Goal: Task Accomplishment & Management: Use online tool/utility

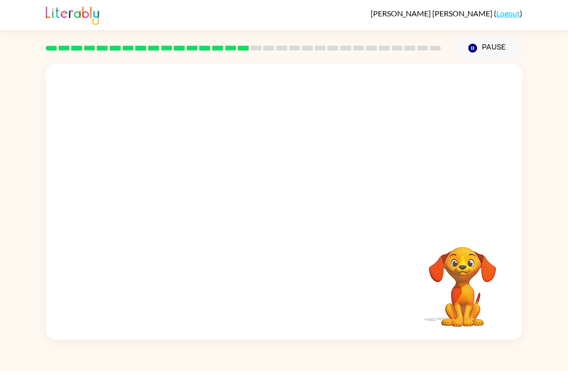
click at [560, 365] on div "[PERSON_NAME] ( Logout ) Pause Pause Your browser must support playing .mp4 fil…" at bounding box center [284, 185] width 568 height 371
click at [565, 347] on div "[PERSON_NAME] ( Logout ) Pause Pause Your browser must support playing .mp4 fil…" at bounding box center [284, 185] width 568 height 371
click at [490, 263] on video "Your browser must support playing .mp4 files to use Literably. Please try using…" at bounding box center [462, 280] width 96 height 96
click at [505, 263] on video "Your browser must support playing .mp4 files to use Literably. Please try using…" at bounding box center [462, 280] width 96 height 96
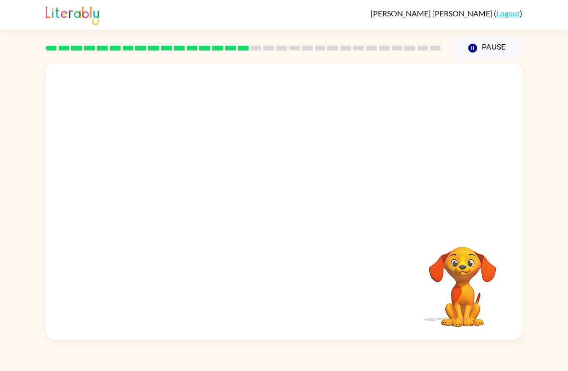
click at [513, 230] on div "Your browser must support playing .mp4 files to use Literably. Please try using…" at bounding box center [284, 201] width 476 height 276
click at [444, 276] on video "Your browser must support playing .mp4 files to use Literably. Please try using…" at bounding box center [462, 280] width 96 height 96
click at [437, 292] on video "Your browser must support playing .mp4 files to use Literably. Please try using…" at bounding box center [462, 280] width 96 height 96
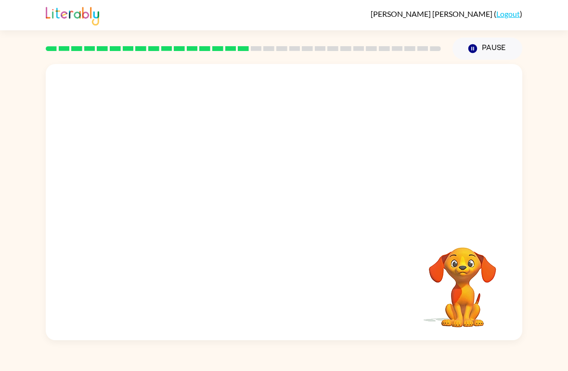
click at [494, 310] on video "Your browser must support playing .mp4 files to use Literably. Please try using…" at bounding box center [462, 280] width 96 height 96
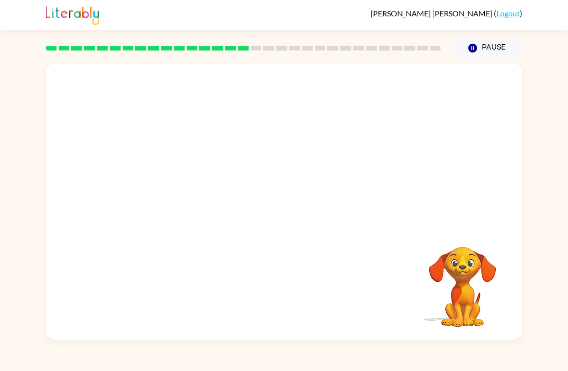
click at [502, 315] on video "Your browser must support playing .mp4 files to use Literably. Please try using…" at bounding box center [462, 280] width 96 height 96
click at [534, 316] on div "Your browser must support playing .mp4 files to use Literably. Please try using…" at bounding box center [284, 199] width 568 height 280
click at [520, 325] on div "Your browser must support playing .mp4 files to use Literably. Please try using…" at bounding box center [284, 201] width 476 height 276
click at [279, 218] on div at bounding box center [284, 206] width 62 height 35
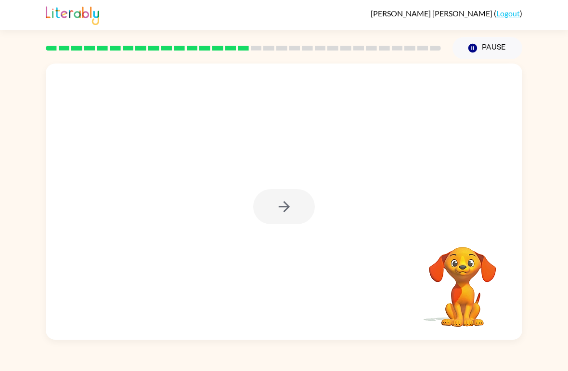
click at [285, 216] on div at bounding box center [284, 206] width 62 height 35
click at [290, 218] on button "button" at bounding box center [284, 206] width 62 height 35
click at [290, 218] on div at bounding box center [284, 206] width 62 height 35
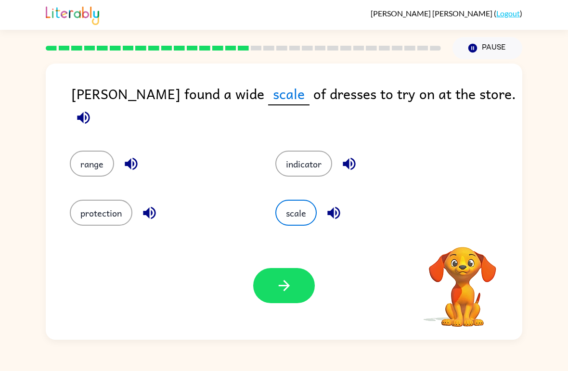
click at [297, 206] on button "scale" at bounding box center [295, 213] width 41 height 26
click at [296, 206] on button "scale" at bounding box center [295, 213] width 41 height 26
click at [502, 191] on div "range indicator protection scale" at bounding box center [283, 181] width 457 height 90
click at [289, 294] on icon "button" at bounding box center [284, 285] width 17 height 17
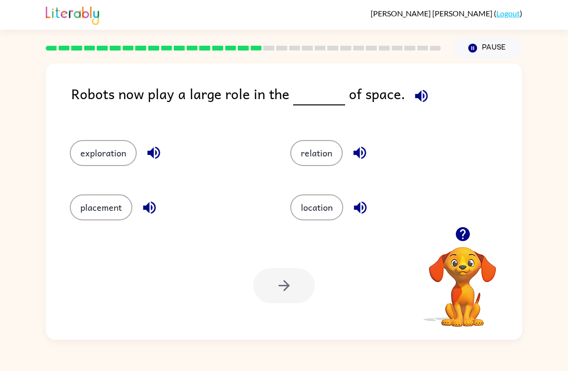
click at [331, 205] on button "location" at bounding box center [316, 207] width 53 height 26
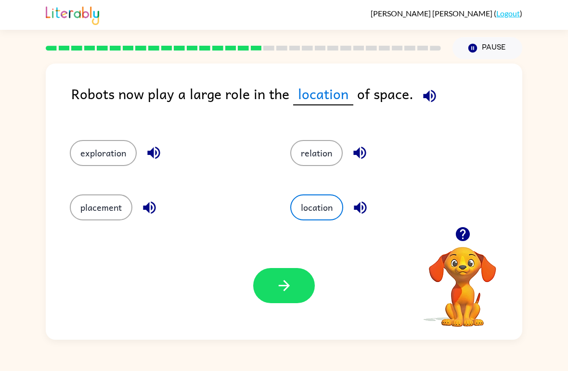
click at [300, 276] on button "button" at bounding box center [284, 285] width 62 height 35
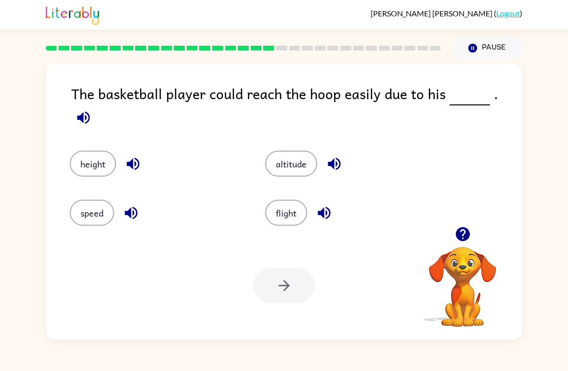
click at [280, 217] on button "flight" at bounding box center [286, 213] width 42 height 26
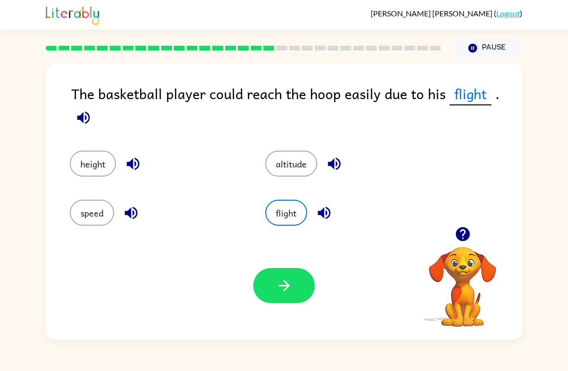
click at [24, 352] on div "[PERSON_NAME] ( Logout ) Pause Pause The basketball player could reach the hoop…" at bounding box center [284, 185] width 568 height 371
click at [79, 214] on button "speed" at bounding box center [92, 213] width 44 height 26
click at [79, 176] on button "height" at bounding box center [93, 164] width 46 height 26
click at [70, 215] on button "speed" at bounding box center [92, 213] width 44 height 26
click at [293, 298] on button "button" at bounding box center [284, 285] width 62 height 35
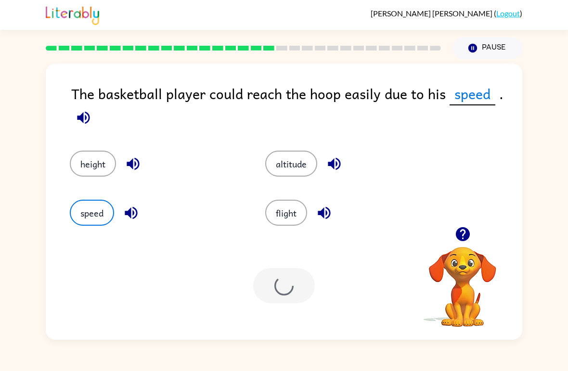
click at [280, 221] on button "flight" at bounding box center [286, 213] width 42 height 26
click at [280, 220] on button "flight" at bounding box center [286, 213] width 42 height 26
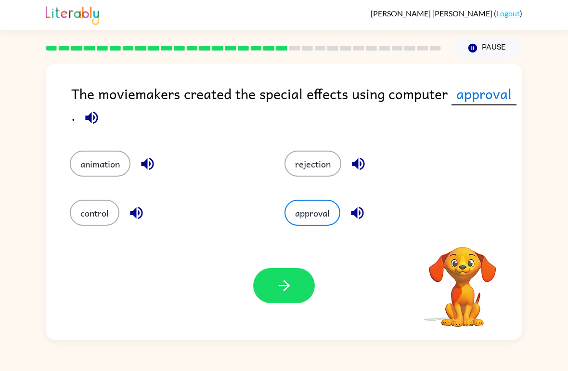
click at [294, 217] on button "approval" at bounding box center [312, 213] width 56 height 26
click at [77, 216] on button "control" at bounding box center [95, 213] width 50 height 26
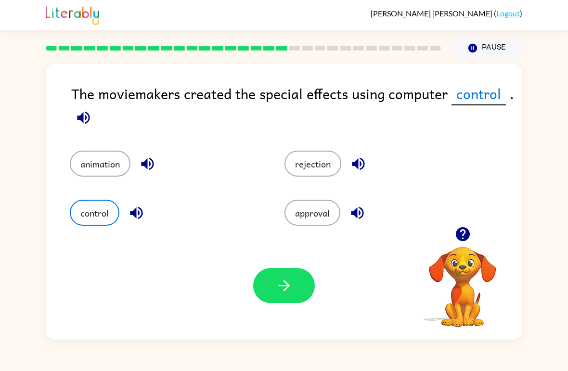
click at [90, 174] on button "animation" at bounding box center [100, 164] width 61 height 26
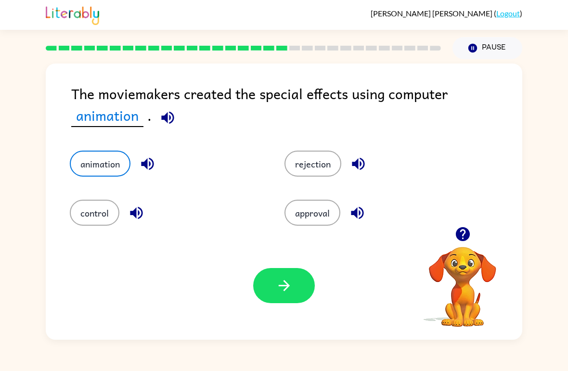
click at [286, 289] on icon "button" at bounding box center [283, 285] width 11 height 11
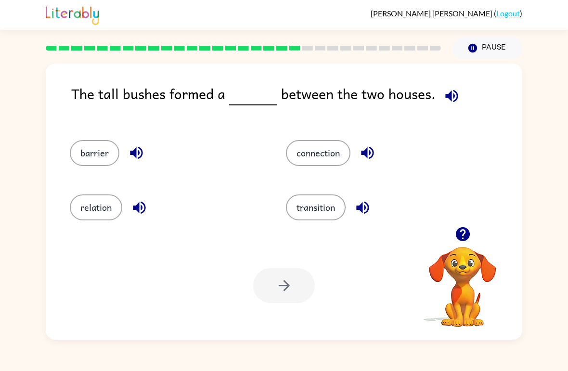
click at [319, 163] on button "connection" at bounding box center [318, 153] width 64 height 26
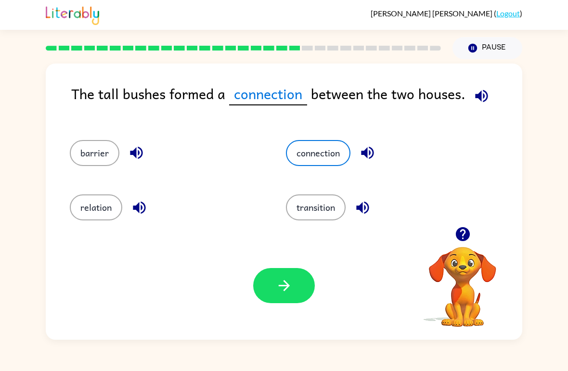
click at [282, 302] on button "button" at bounding box center [284, 285] width 62 height 35
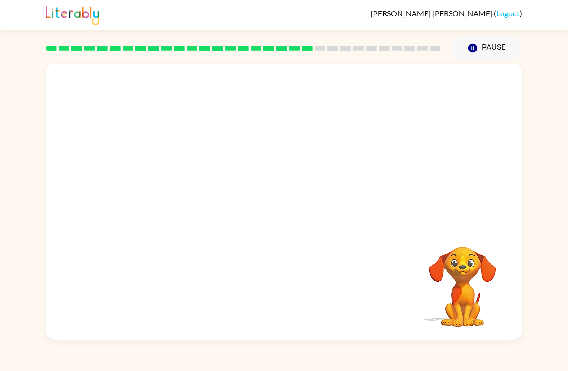
click at [196, 203] on video "Your browser must support playing .mp4 files to use Literably. Please try using…" at bounding box center [284, 144] width 476 height 163
click at [284, 217] on div at bounding box center [284, 206] width 62 height 35
click at [283, 217] on div at bounding box center [284, 206] width 62 height 35
click at [286, 224] on div at bounding box center [284, 206] width 62 height 35
click at [285, 229] on div at bounding box center [284, 201] width 476 height 276
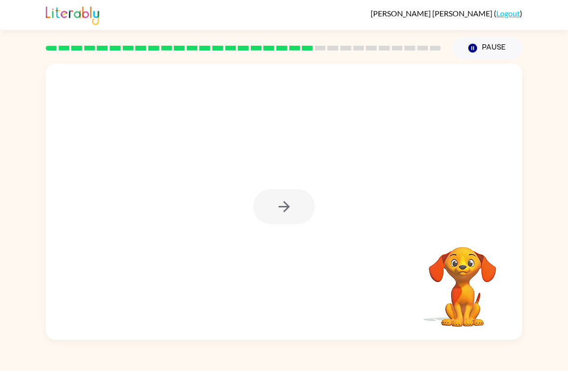
click at [287, 225] on div at bounding box center [284, 201] width 476 height 276
click at [276, 224] on button "button" at bounding box center [284, 206] width 62 height 35
click at [280, 228] on div at bounding box center [284, 201] width 476 height 276
click at [281, 230] on div at bounding box center [284, 201] width 476 height 276
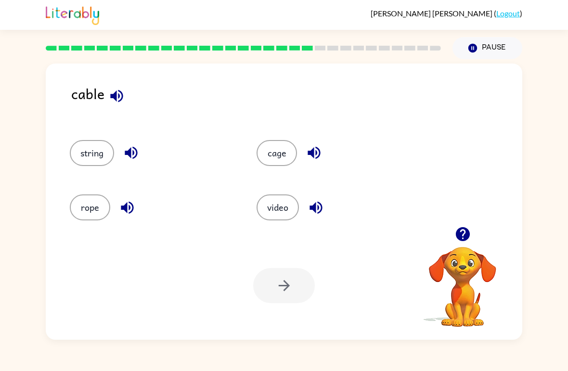
click at [87, 154] on button "string" at bounding box center [92, 153] width 44 height 26
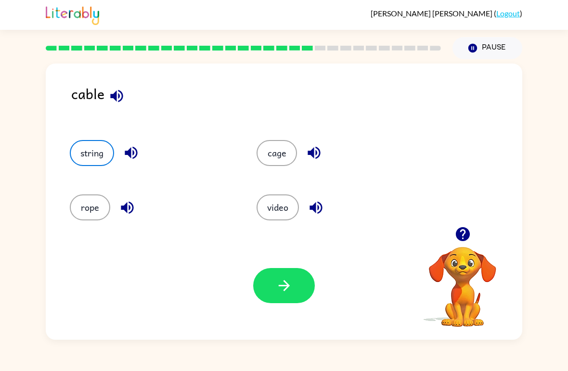
click at [295, 289] on button "button" at bounding box center [284, 285] width 62 height 35
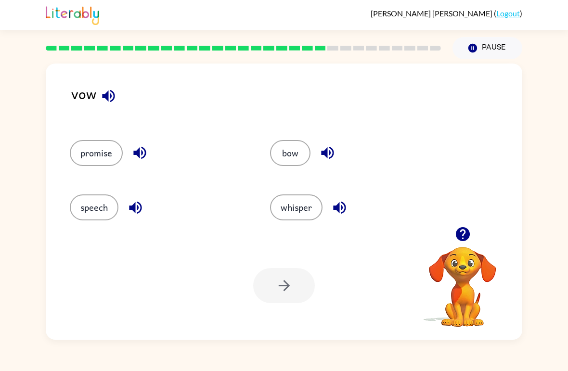
click at [90, 67] on div "vow promise bow speech whisper Your browser must support playing .mp4 files to …" at bounding box center [284, 201] width 476 height 276
click at [111, 97] on icon "button" at bounding box center [108, 95] width 13 height 13
click at [295, 151] on button "bow" at bounding box center [290, 153] width 40 height 26
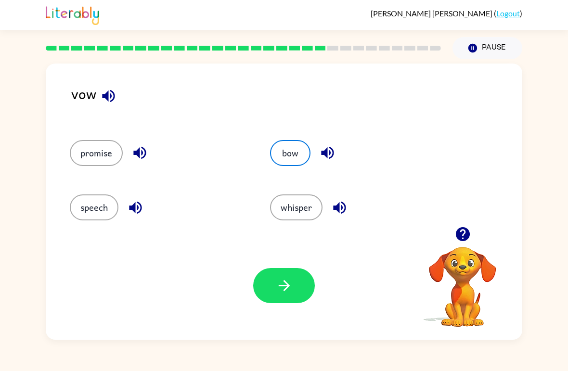
click at [285, 281] on icon "button" at bounding box center [284, 285] width 17 height 17
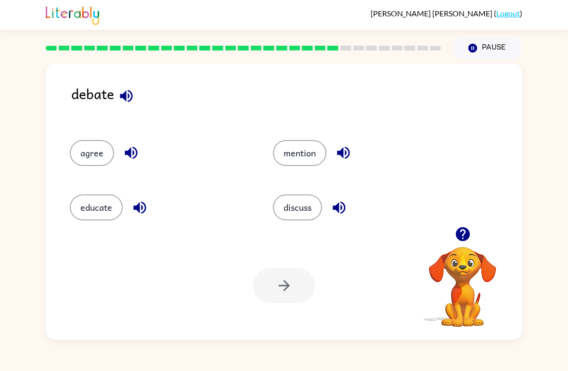
click at [97, 166] on button "agree" at bounding box center [92, 153] width 44 height 26
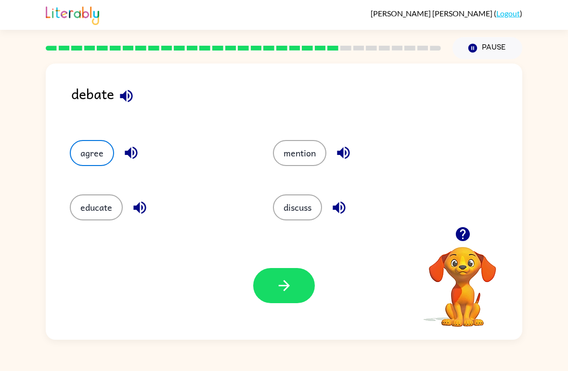
click at [294, 220] on button "discuss" at bounding box center [297, 207] width 49 height 26
click at [294, 288] on button "button" at bounding box center [284, 285] width 62 height 35
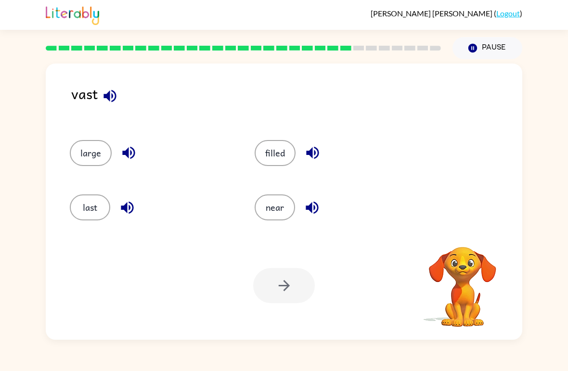
click at [88, 269] on div "Your browser must support playing .mp4 files to use Literably. Please try using…" at bounding box center [284, 285] width 476 height 108
click at [108, 108] on button "button" at bounding box center [110, 96] width 25 height 25
click at [105, 100] on icon "button" at bounding box center [109, 96] width 17 height 17
click at [76, 158] on button "large" at bounding box center [91, 153] width 42 height 26
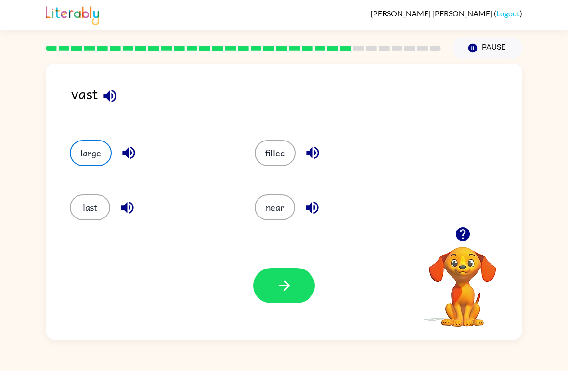
click at [266, 275] on button "button" at bounding box center [284, 285] width 62 height 35
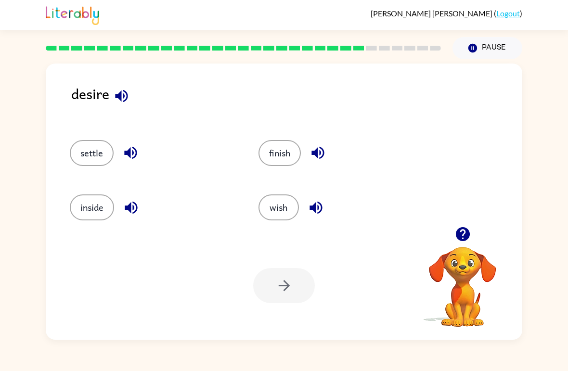
click at [265, 164] on button "finish" at bounding box center [279, 153] width 42 height 26
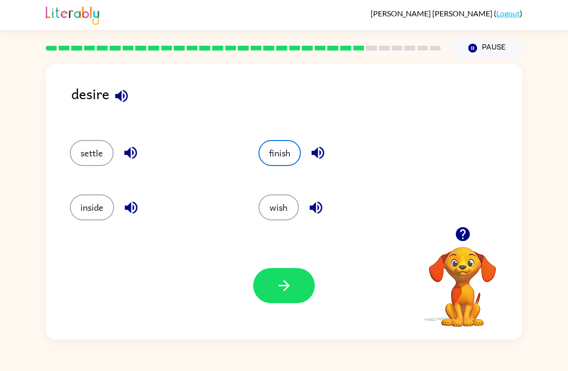
click at [279, 295] on button "button" at bounding box center [284, 285] width 62 height 35
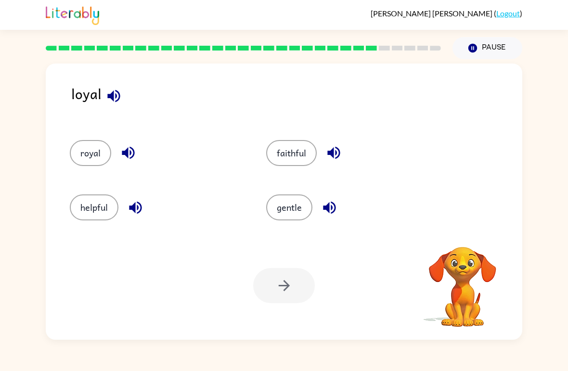
click at [67, 219] on div "helpful" at bounding box center [149, 203] width 196 height 54
click at [83, 156] on button "royal" at bounding box center [90, 153] width 41 height 26
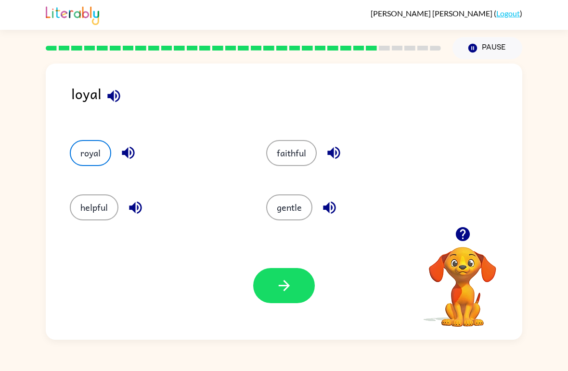
click at [277, 284] on icon "button" at bounding box center [284, 285] width 17 height 17
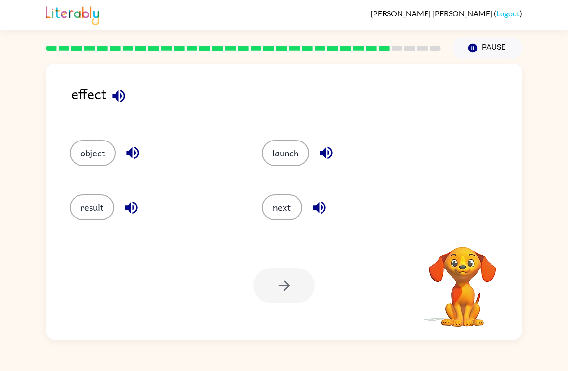
click at [85, 211] on button "result" at bounding box center [92, 207] width 44 height 26
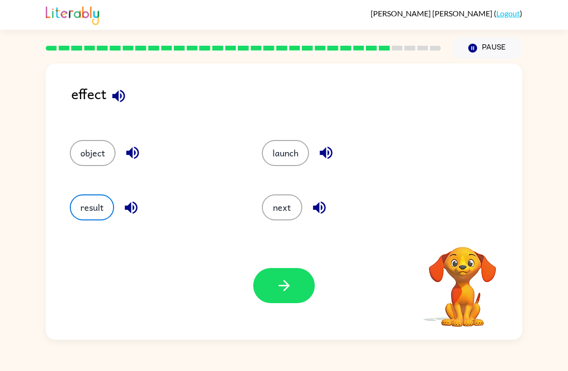
click at [304, 287] on button "button" at bounding box center [284, 285] width 62 height 35
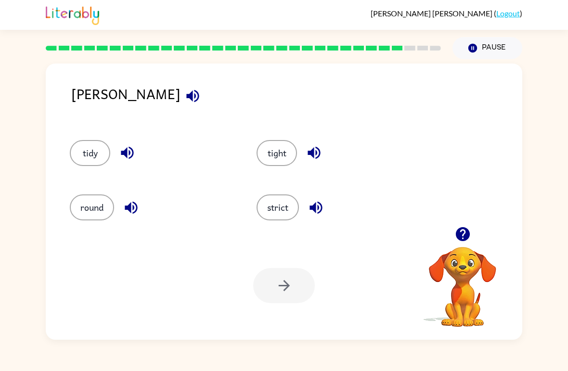
click at [186, 95] on icon "button" at bounding box center [192, 95] width 13 height 13
click at [81, 151] on button "tidy" at bounding box center [90, 153] width 40 height 26
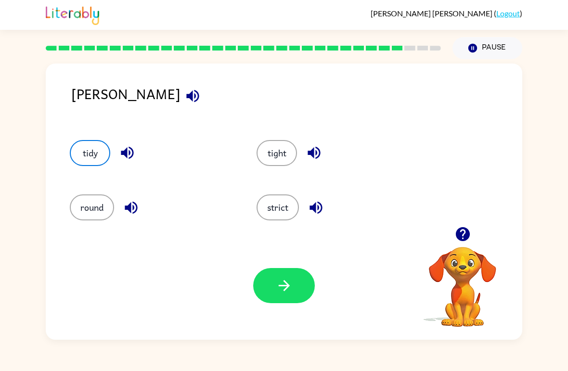
click at [51, 214] on div "[PERSON_NAME] tidy tight round strict Your browser must support playing .mp4 fi…" at bounding box center [284, 201] width 476 height 276
click at [276, 151] on button "tight" at bounding box center [276, 153] width 40 height 26
click at [284, 274] on button "button" at bounding box center [284, 285] width 62 height 35
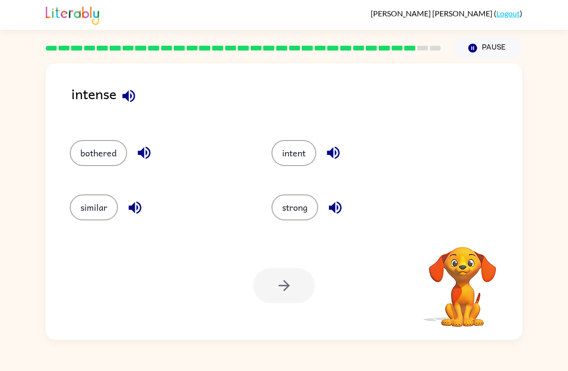
click at [309, 207] on button "strong" at bounding box center [294, 207] width 47 height 26
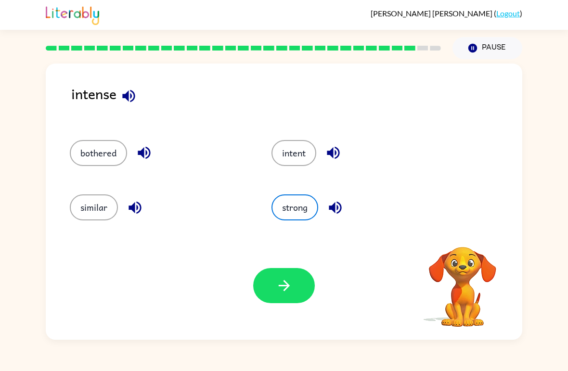
click at [290, 286] on icon "button" at bounding box center [284, 285] width 17 height 17
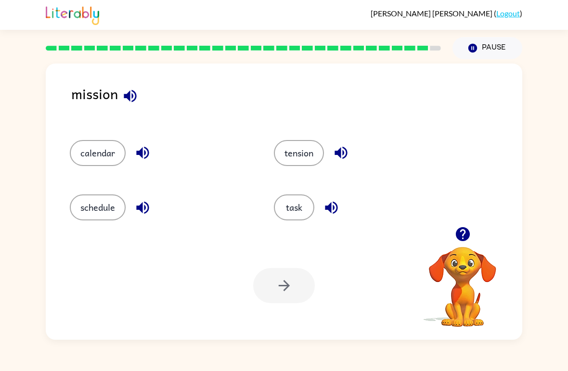
click at [91, 208] on button "schedule" at bounding box center [98, 207] width 56 height 26
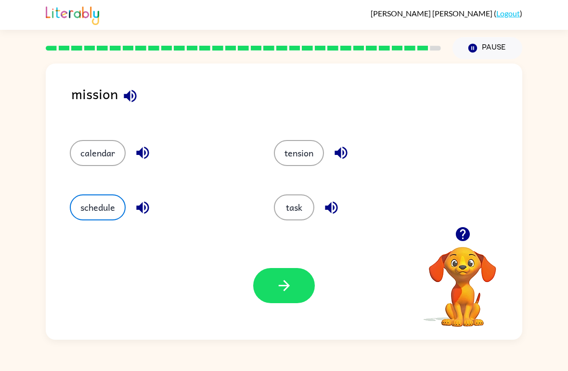
click at [296, 279] on button "button" at bounding box center [284, 285] width 62 height 35
